Goal: Transaction & Acquisition: Obtain resource

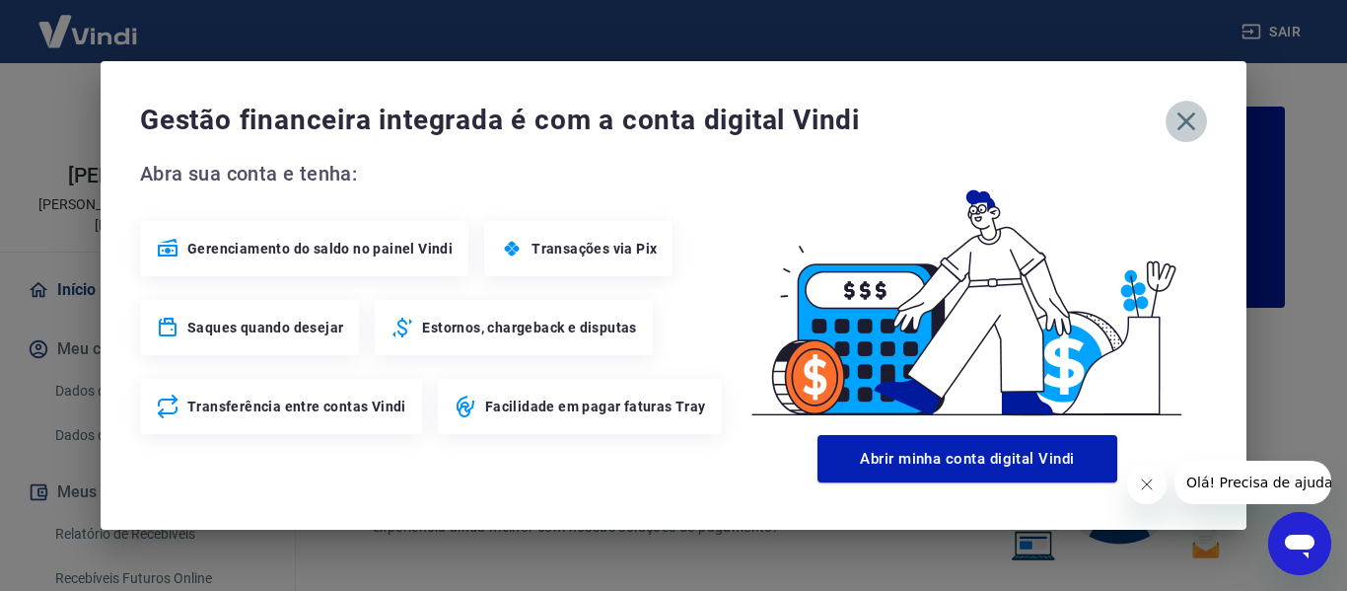
click at [1177, 117] on icon "button" at bounding box center [1186, 122] width 32 height 32
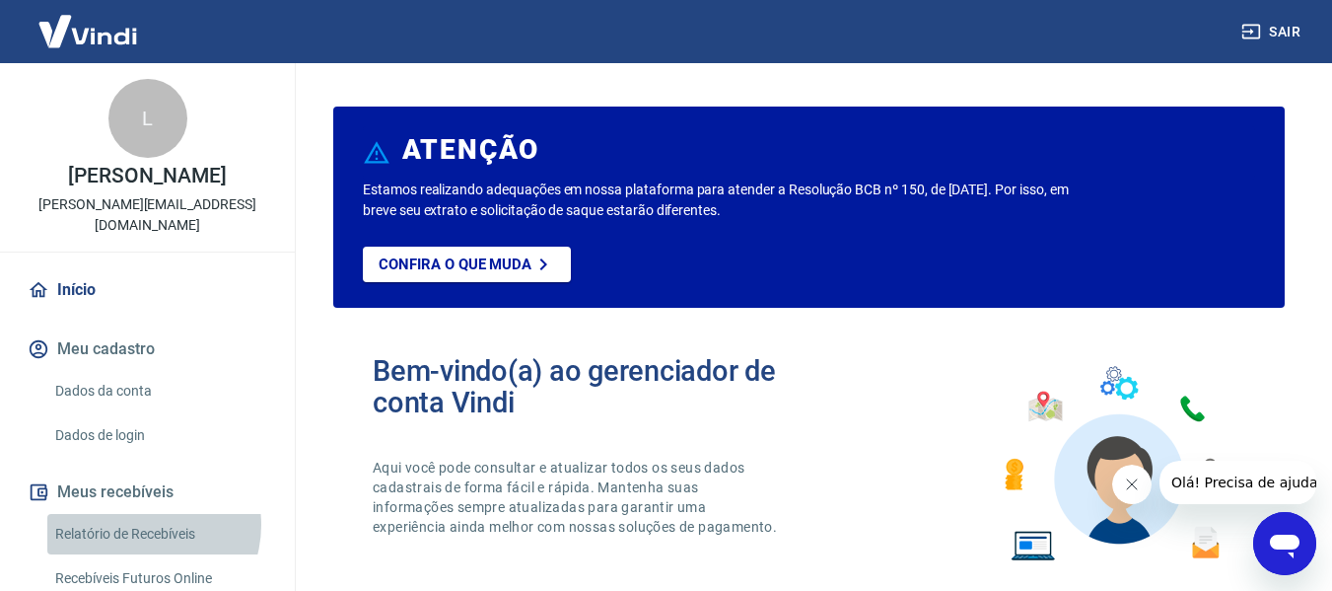
click at [140, 514] on link "Relatório de Recebíveis" at bounding box center [159, 534] width 224 height 40
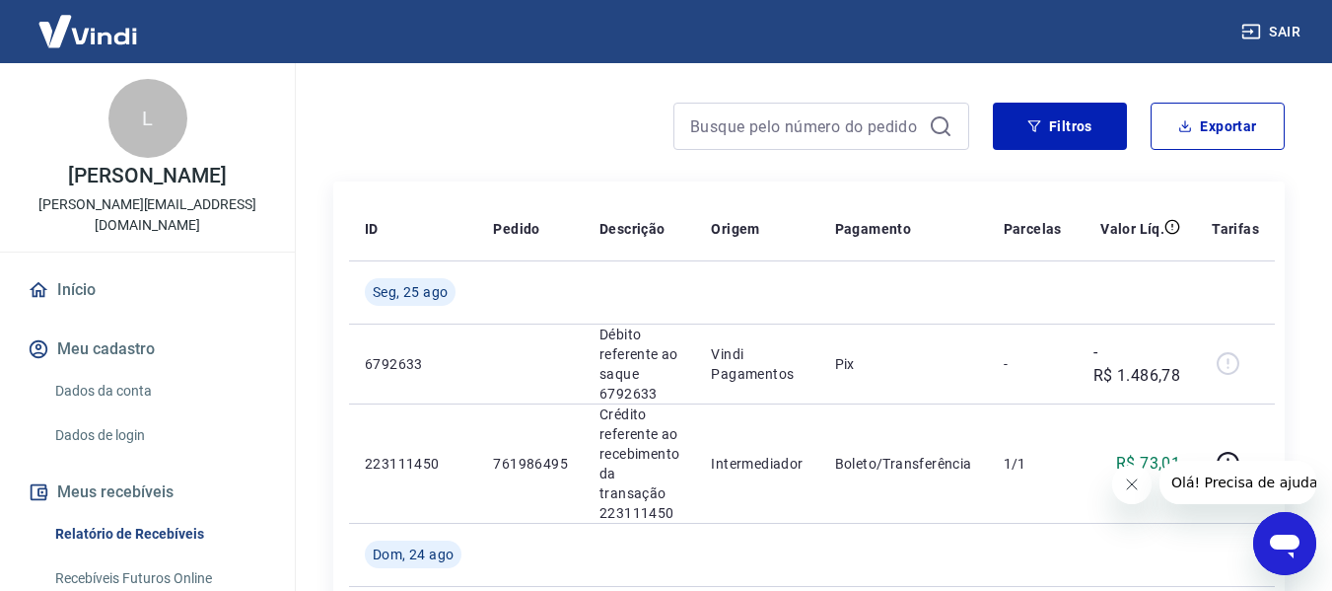
scroll to position [166, 0]
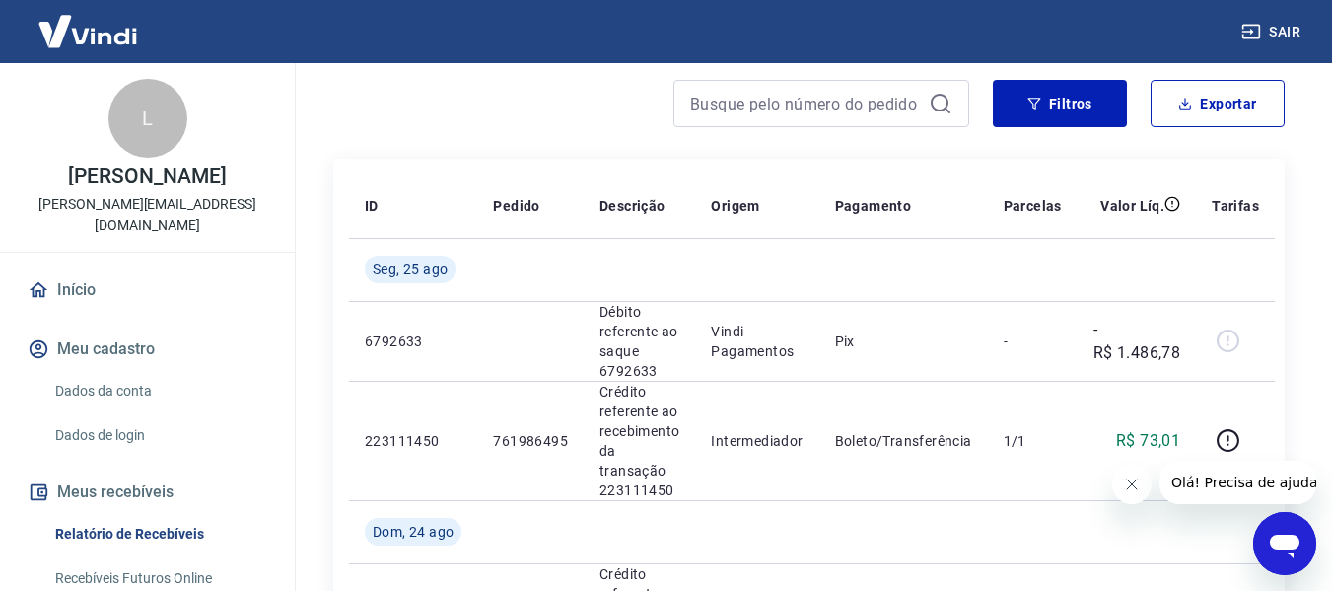
click at [1120, 482] on button "Fechar mensagem da empresa" at bounding box center [1130, 483] width 39 height 39
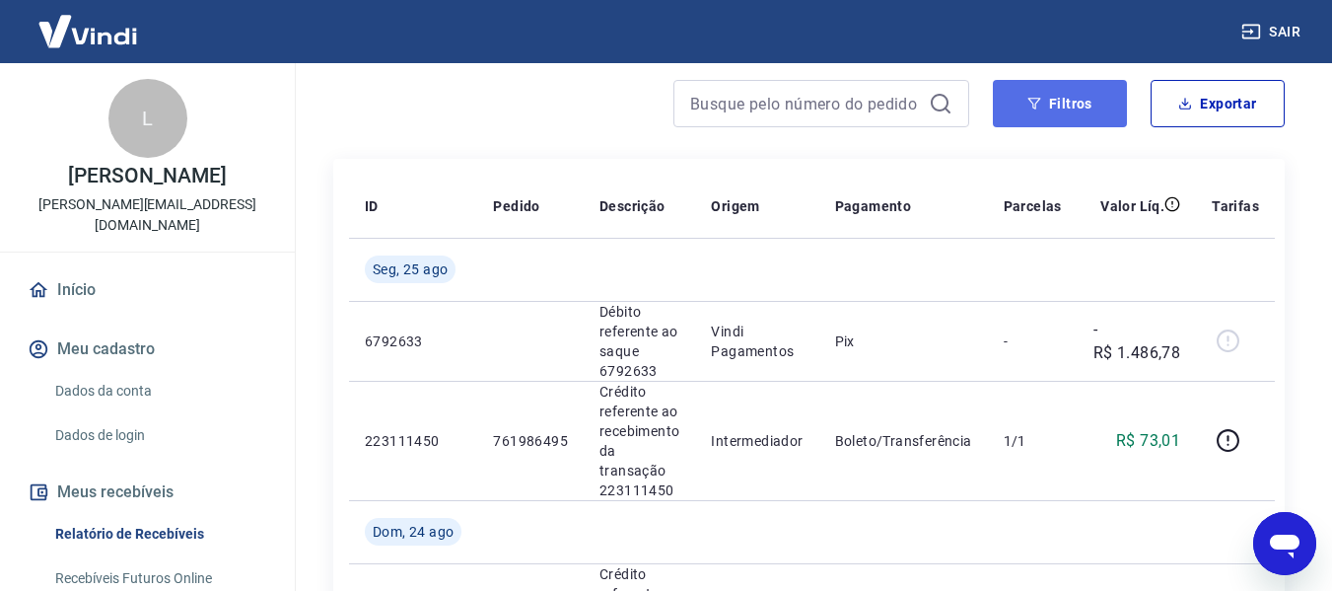
click at [1092, 110] on button "Filtros" at bounding box center [1060, 103] width 134 height 47
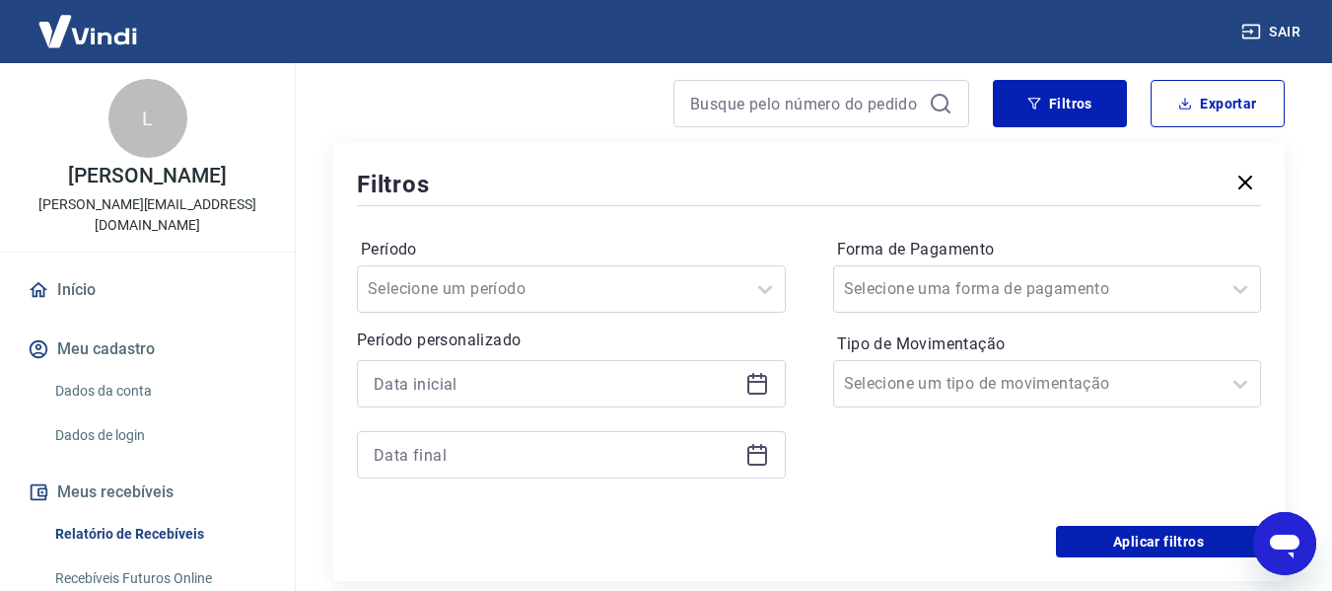
click at [753, 370] on div at bounding box center [571, 383] width 429 height 47
click at [753, 386] on icon at bounding box center [757, 384] width 24 height 24
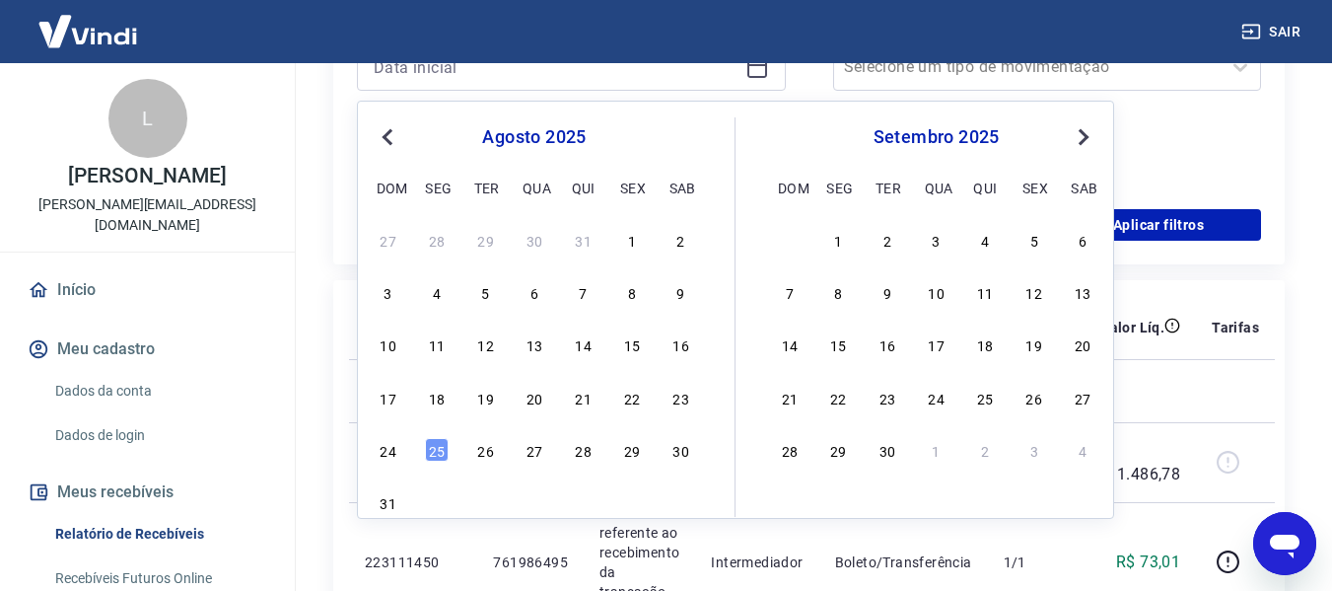
scroll to position [502, 0]
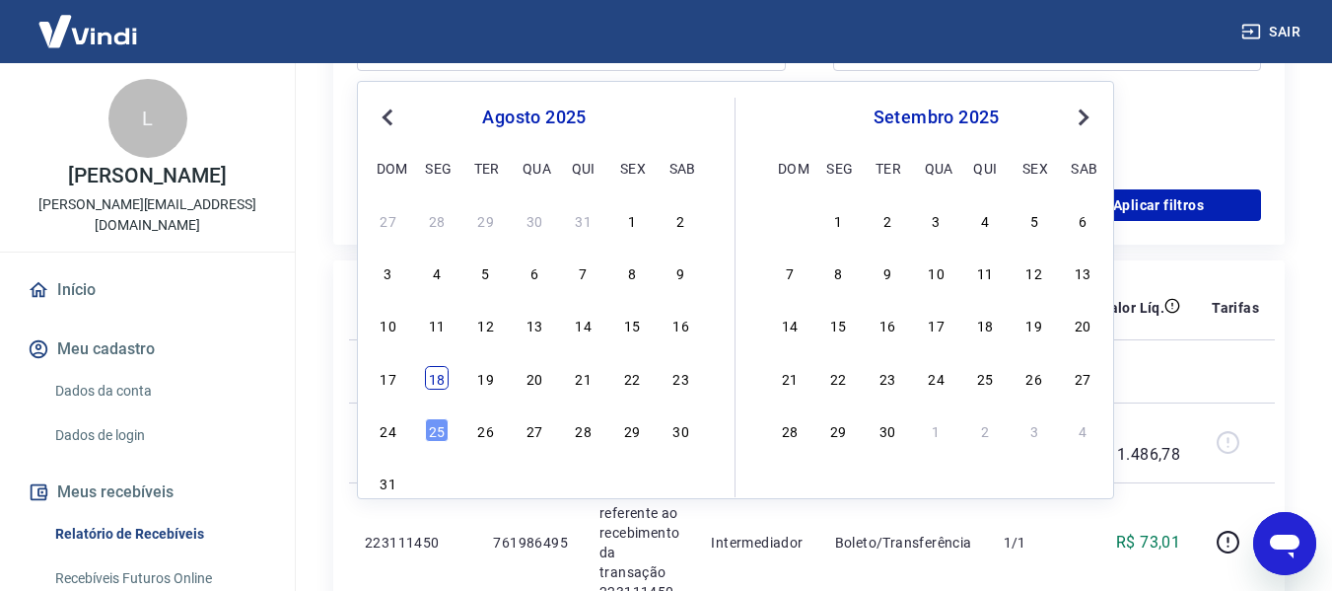
click at [431, 381] on div "18" at bounding box center [437, 378] width 24 height 24
type input "[DATE]"
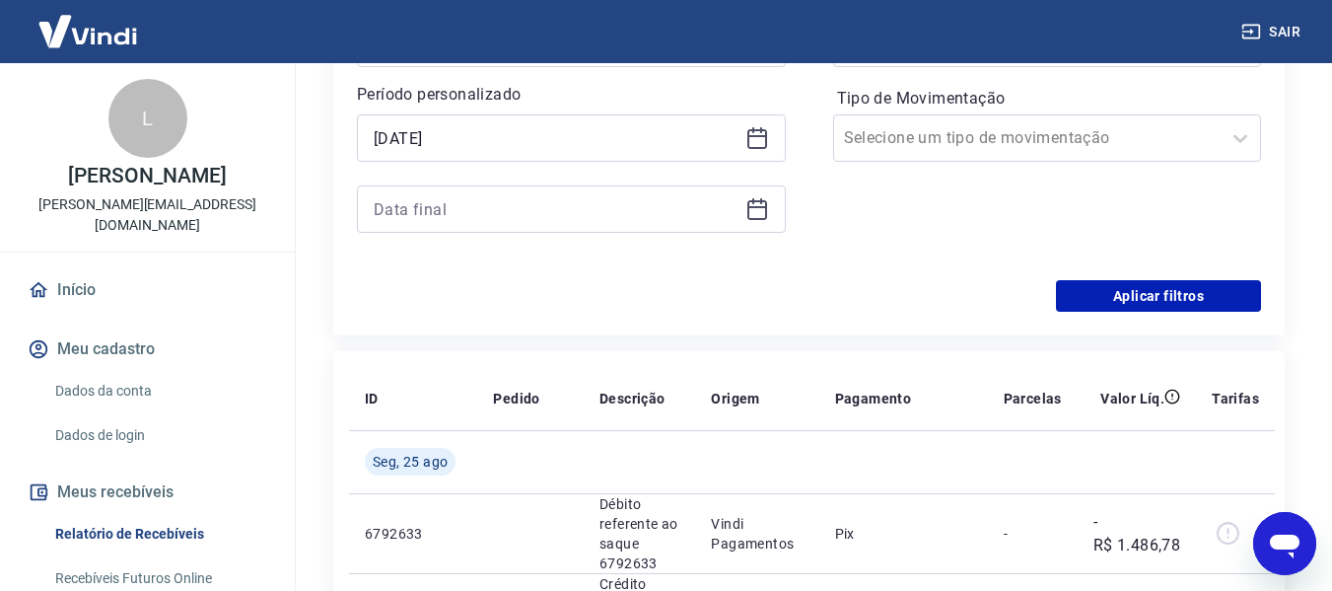
scroll to position [386, 0]
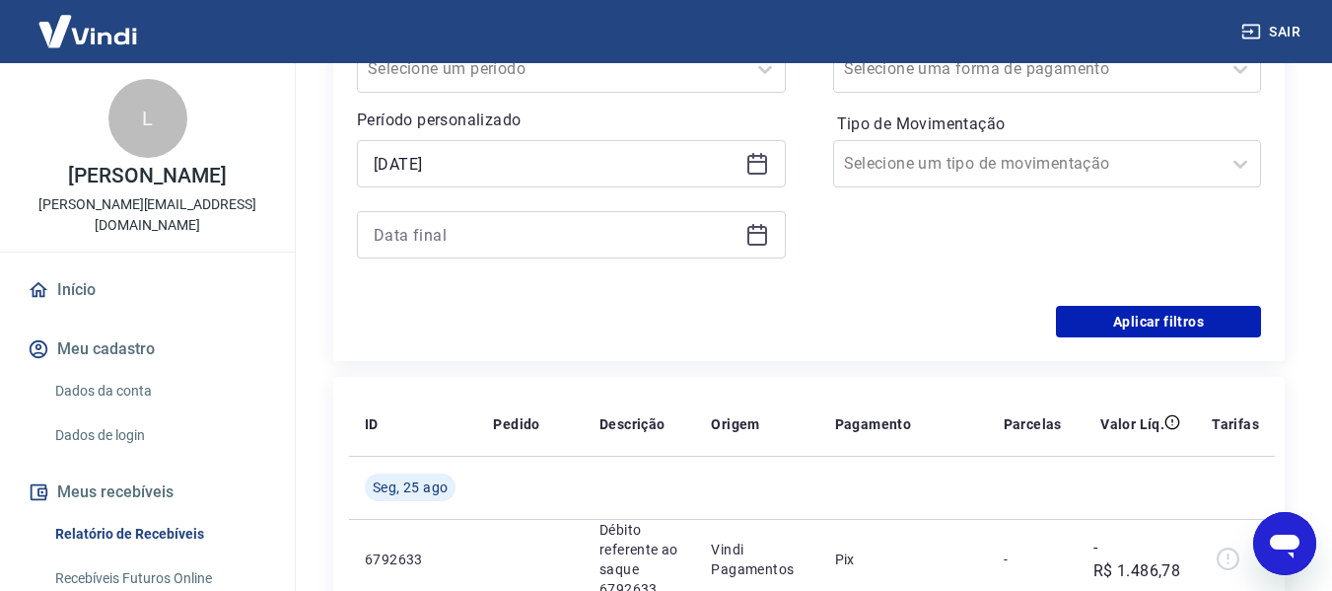
click at [747, 236] on icon at bounding box center [757, 236] width 20 height 20
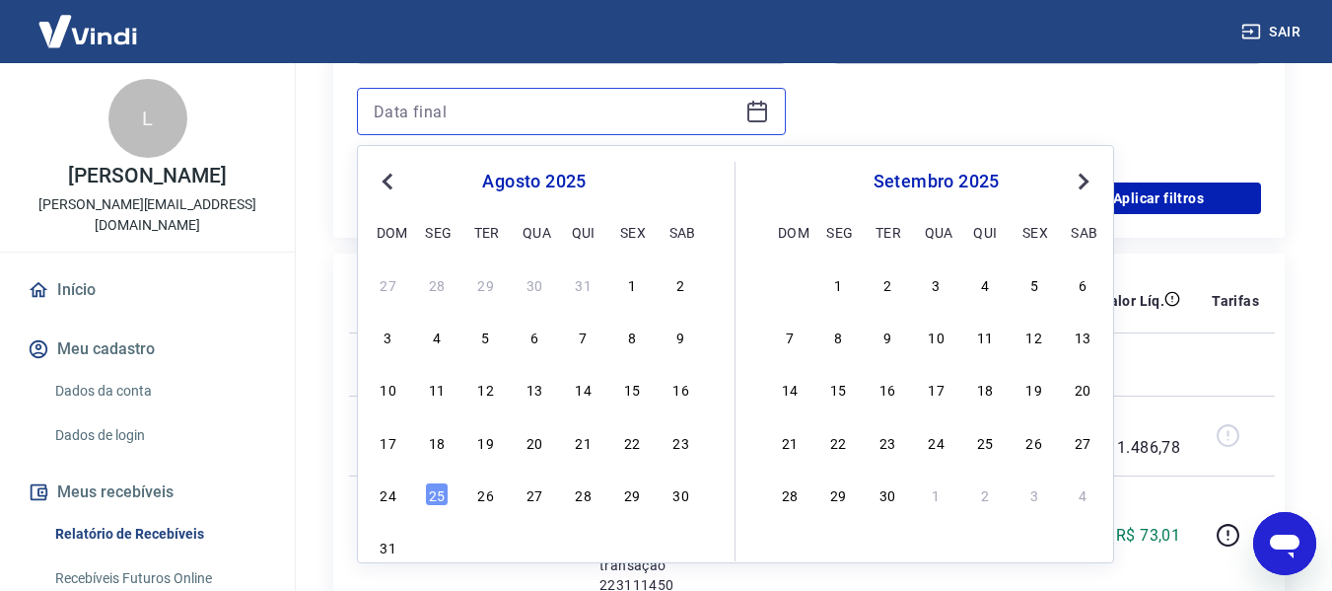
scroll to position [515, 0]
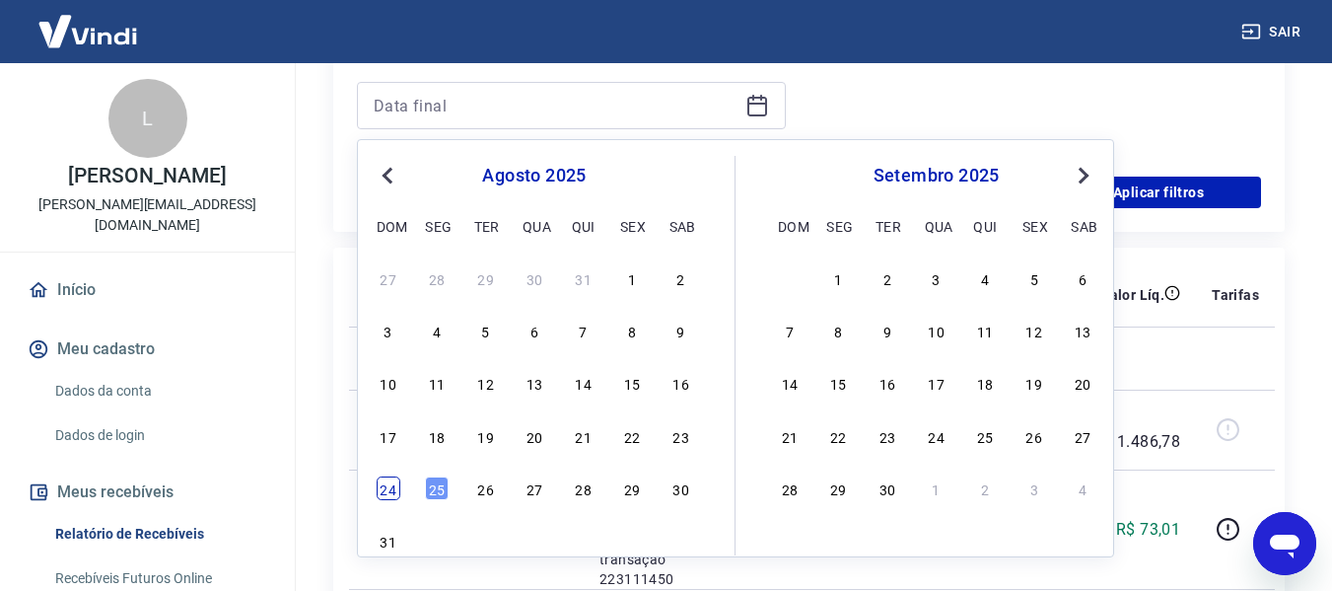
click at [377, 486] on div "24" at bounding box center [389, 488] width 24 height 24
type input "[DATE]"
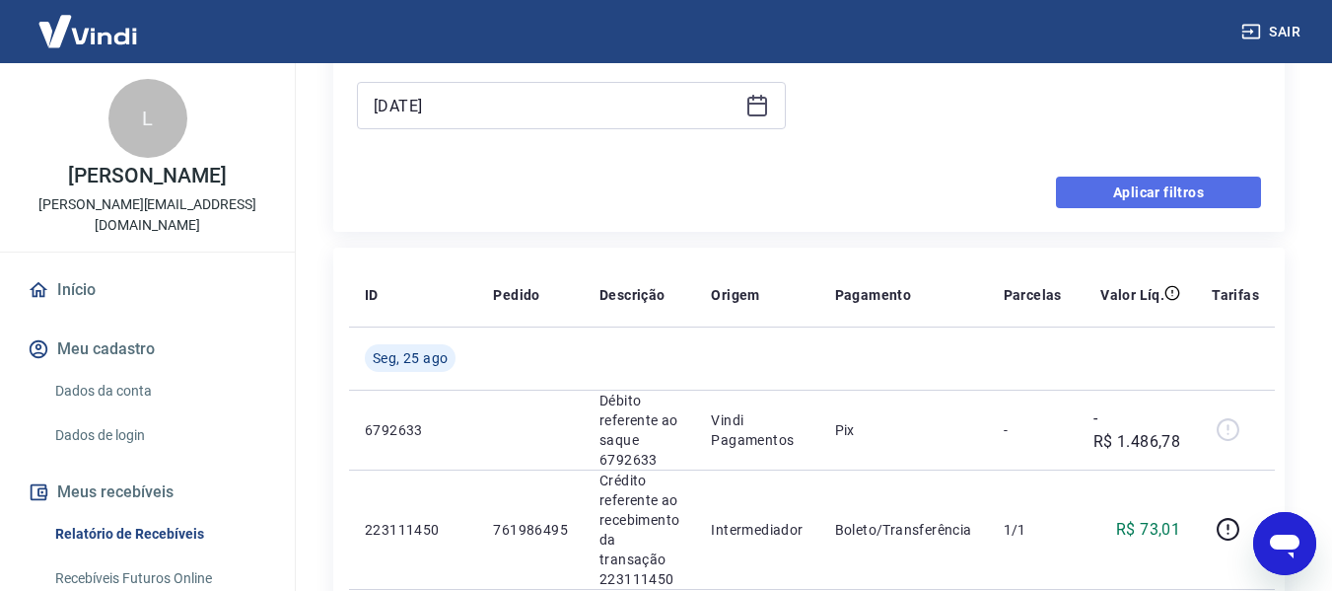
click at [1185, 199] on button "Aplicar filtros" at bounding box center [1158, 192] width 205 height 32
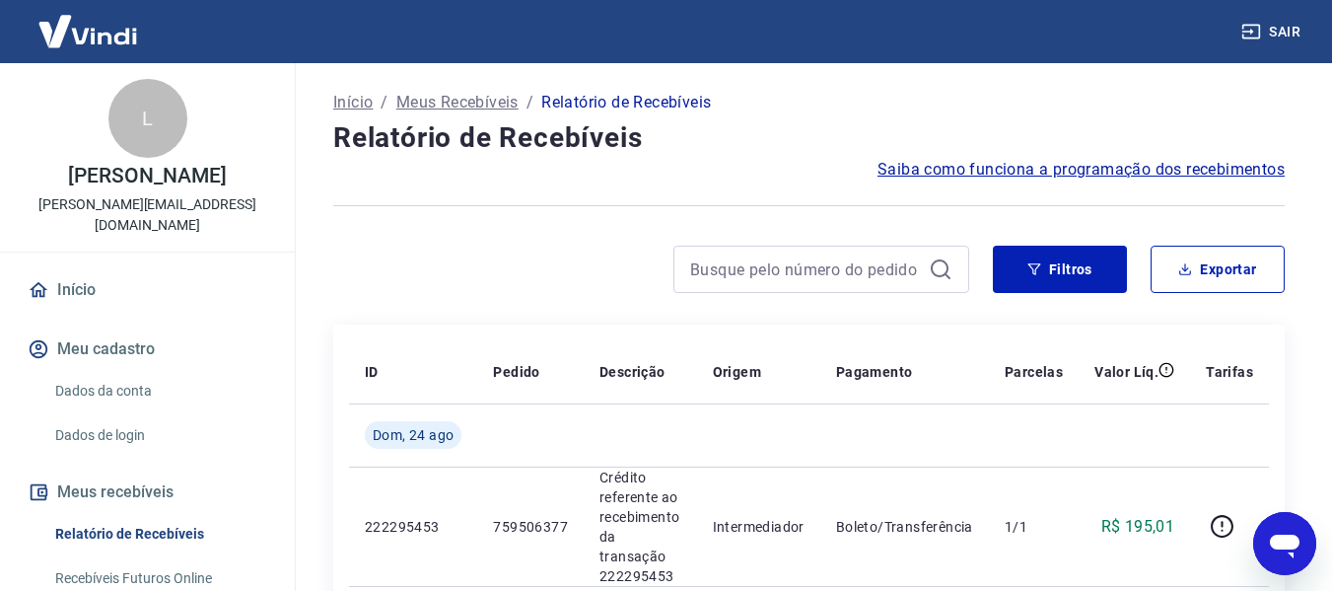
scroll to position [78, 0]
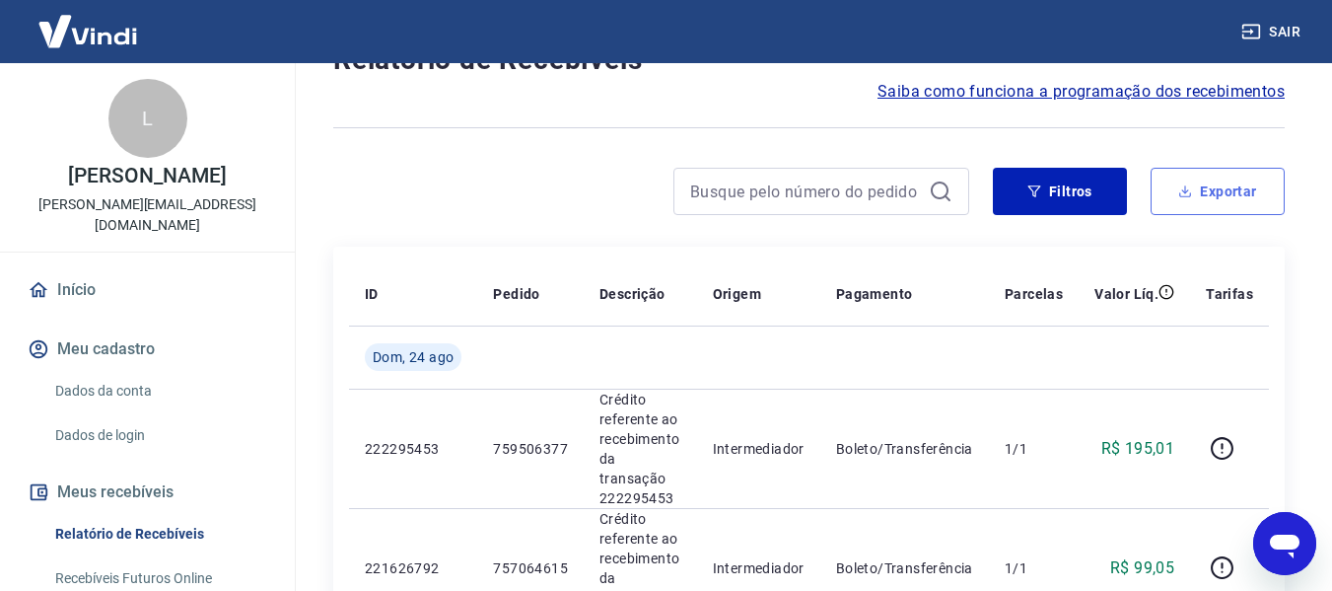
click at [1232, 195] on button "Exportar" at bounding box center [1218, 191] width 134 height 47
type input "[DATE]"
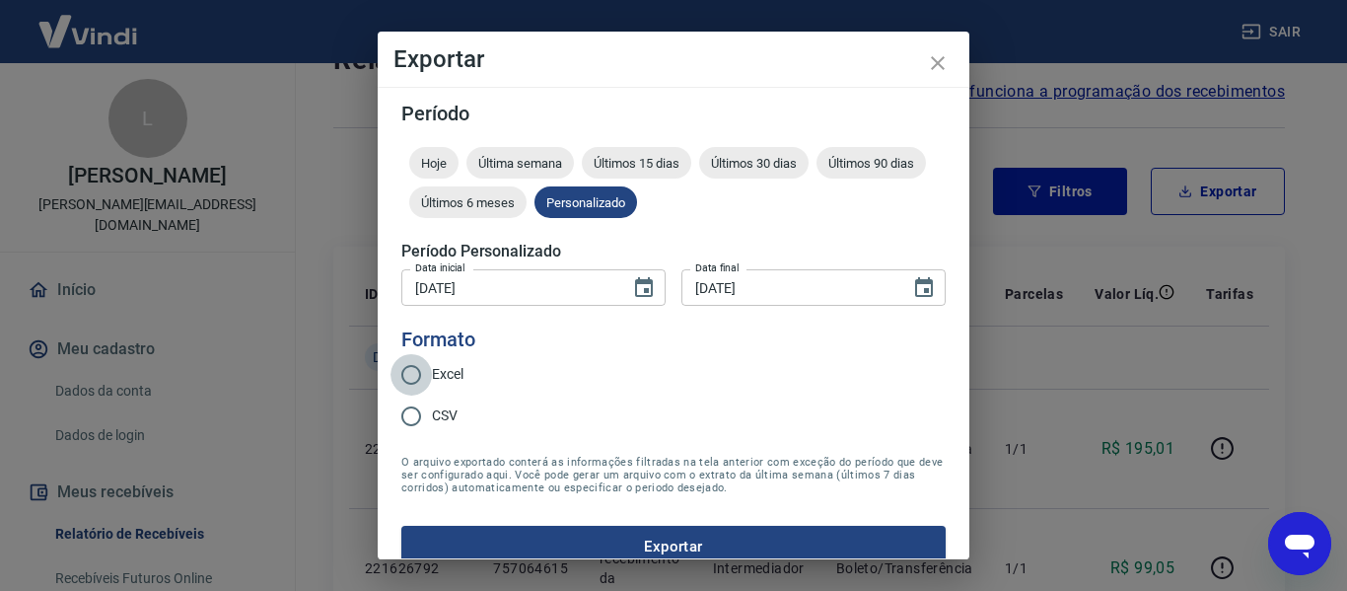
click at [425, 375] on input "Excel" at bounding box center [410, 374] width 41 height 41
radio input "true"
click at [466, 535] on button "Exportar" at bounding box center [673, 546] width 544 height 41
